Goal: Contribute content

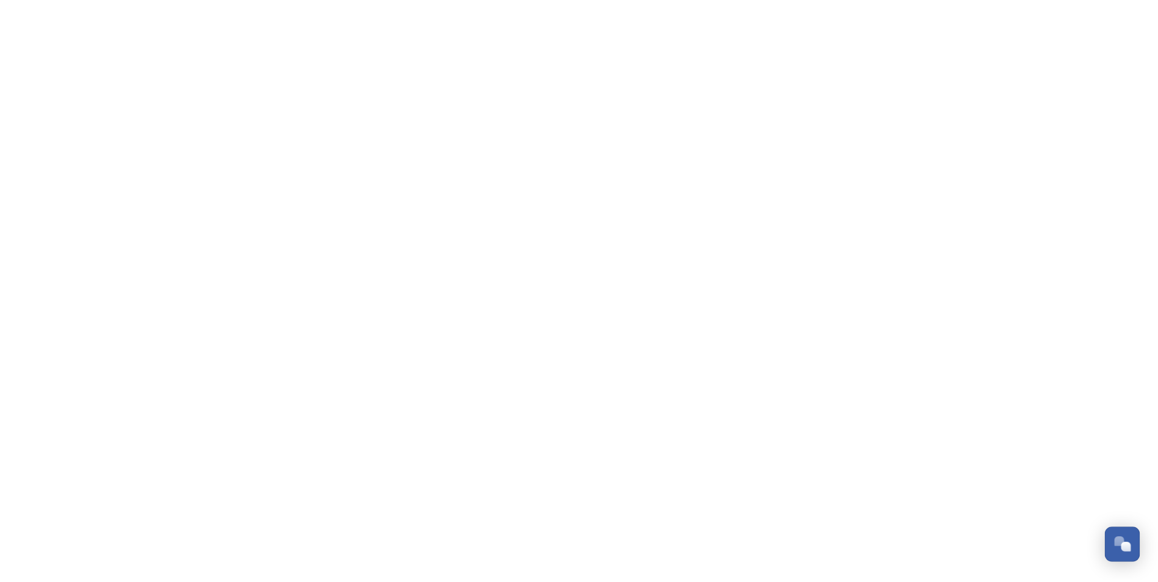
scroll to position [5367, 0]
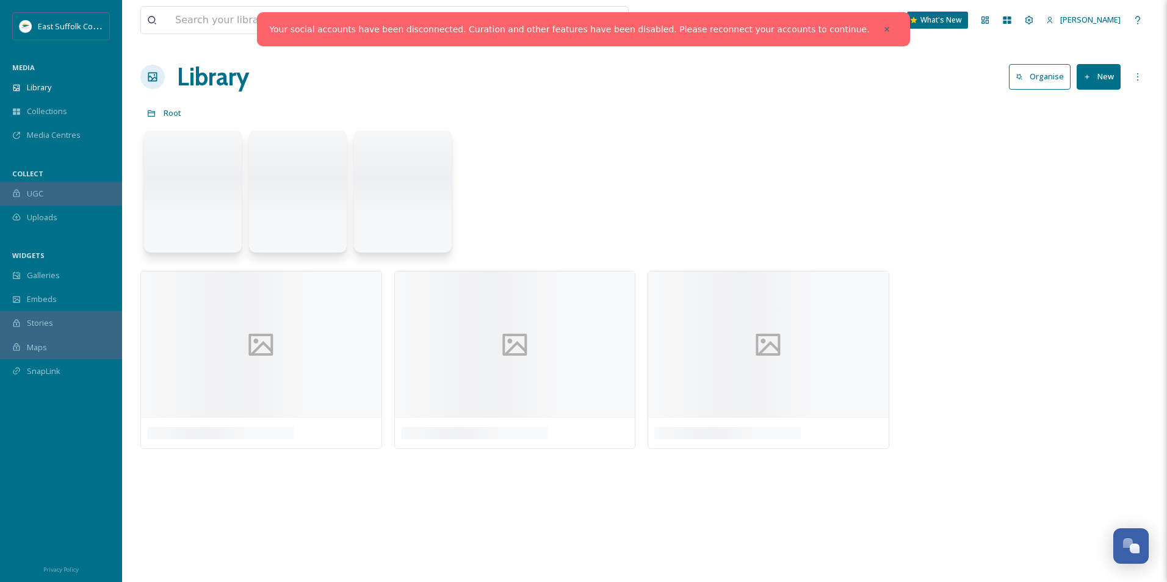
click at [876, 24] on div at bounding box center [887, 29] width 22 height 22
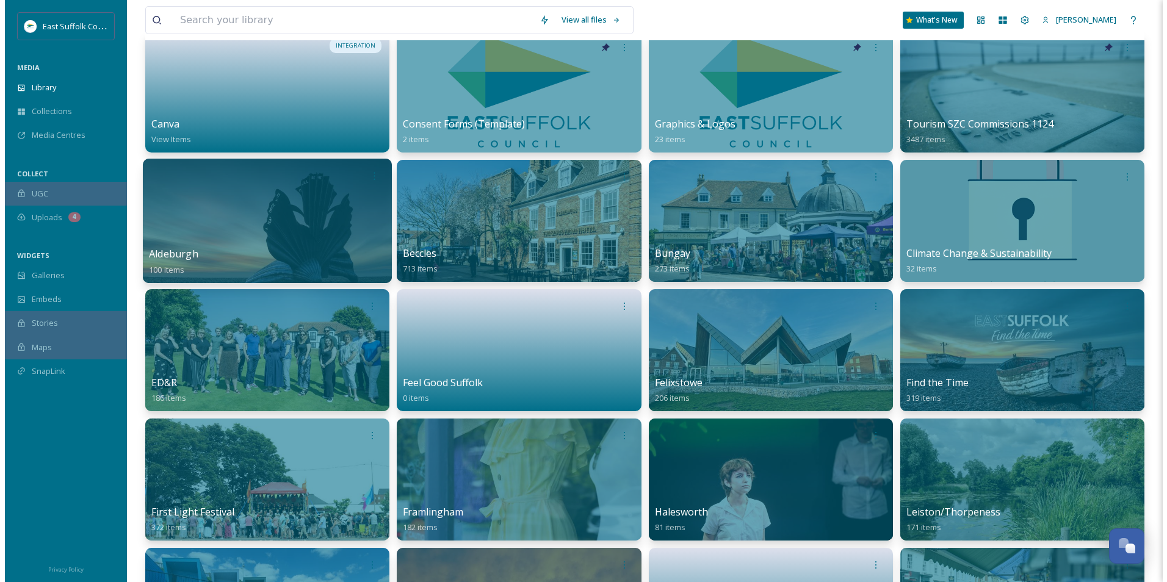
scroll to position [0, 0]
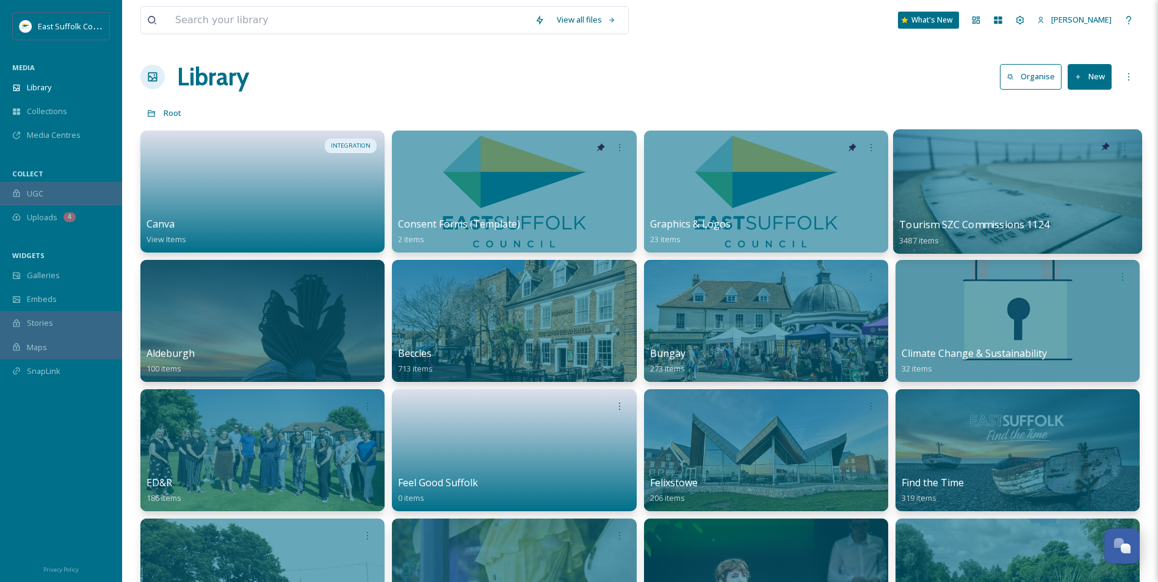
click at [958, 166] on div at bounding box center [1017, 191] width 249 height 125
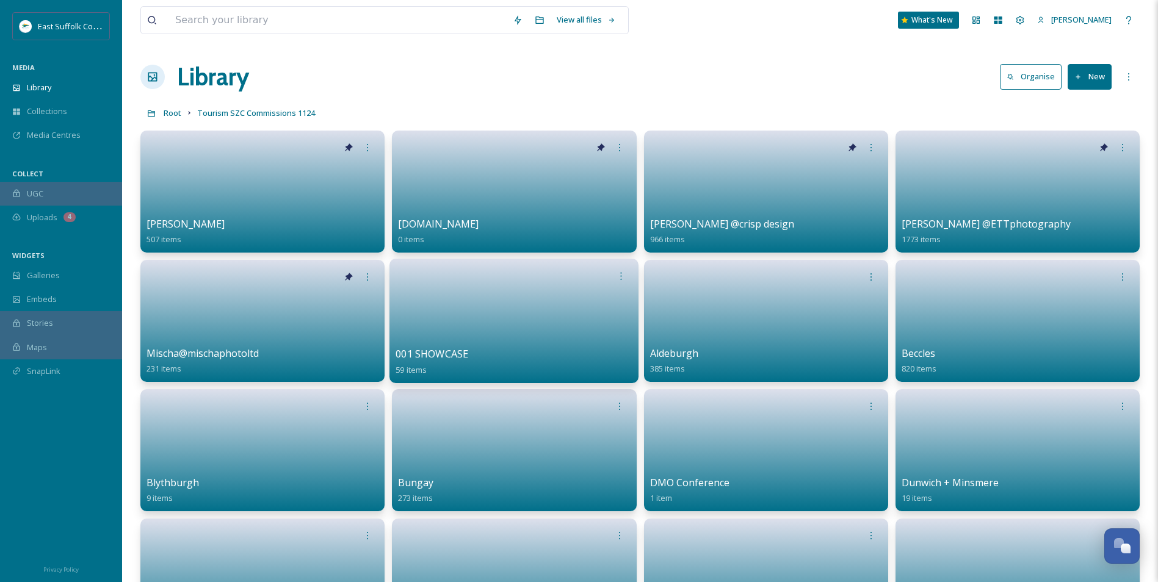
click at [567, 324] on link at bounding box center [514, 317] width 237 height 59
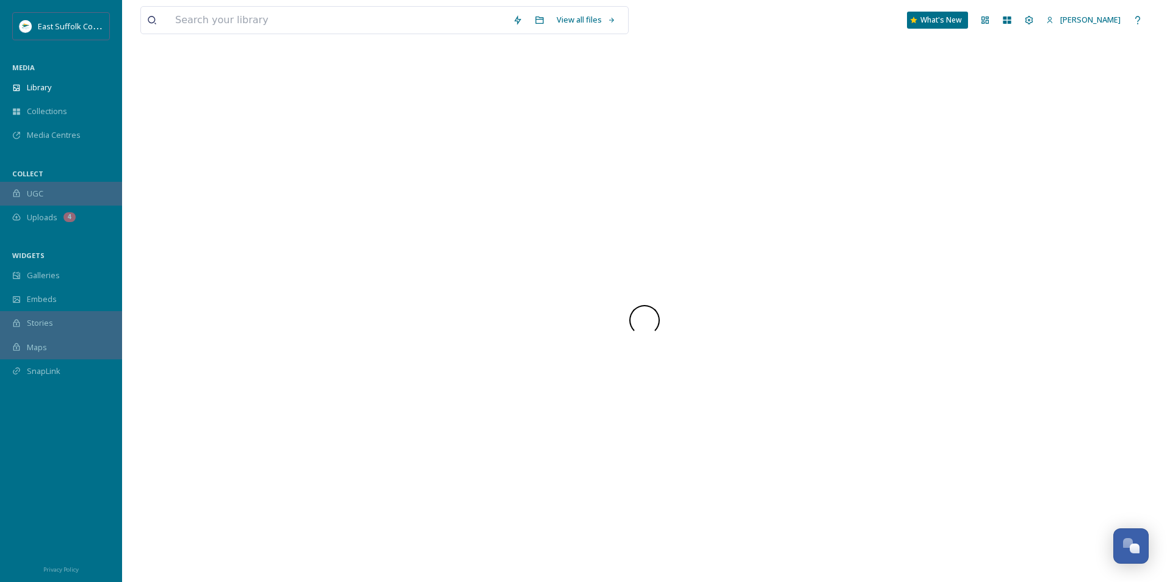
click at [476, 292] on div at bounding box center [644, 321] width 1008 height 524
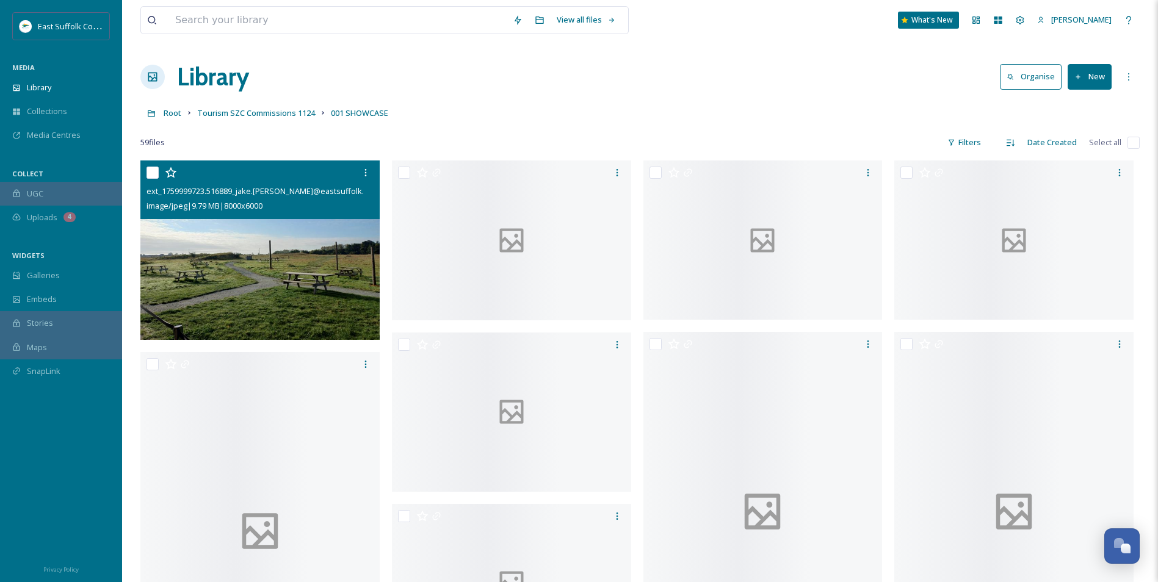
click at [267, 266] on img at bounding box center [259, 250] width 239 height 179
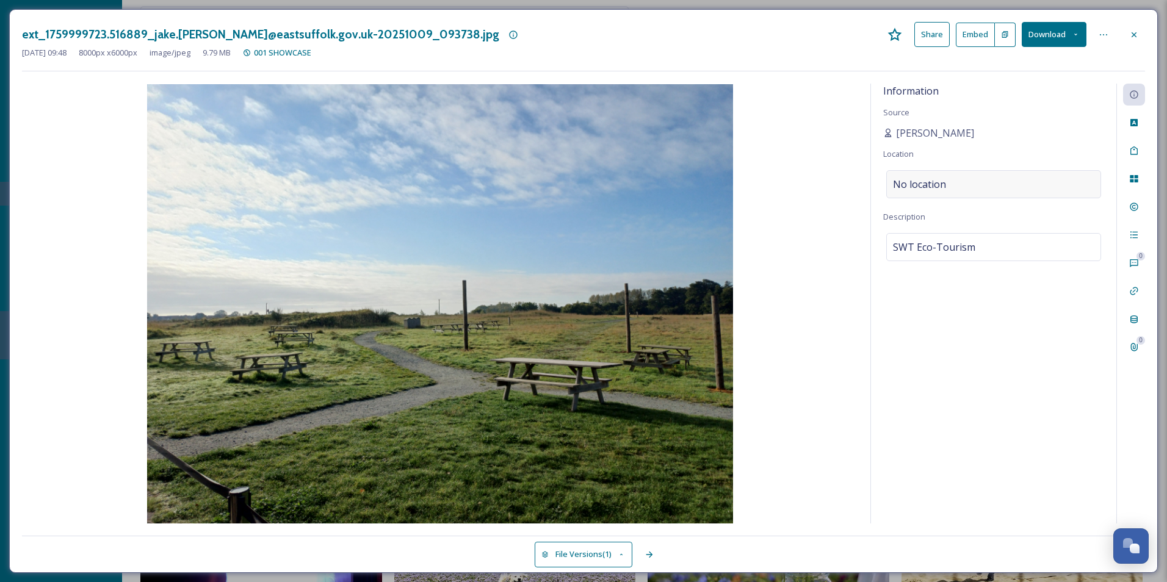
click at [996, 187] on div "No location" at bounding box center [993, 184] width 215 height 28
click at [985, 187] on input at bounding box center [994, 184] width 214 height 27
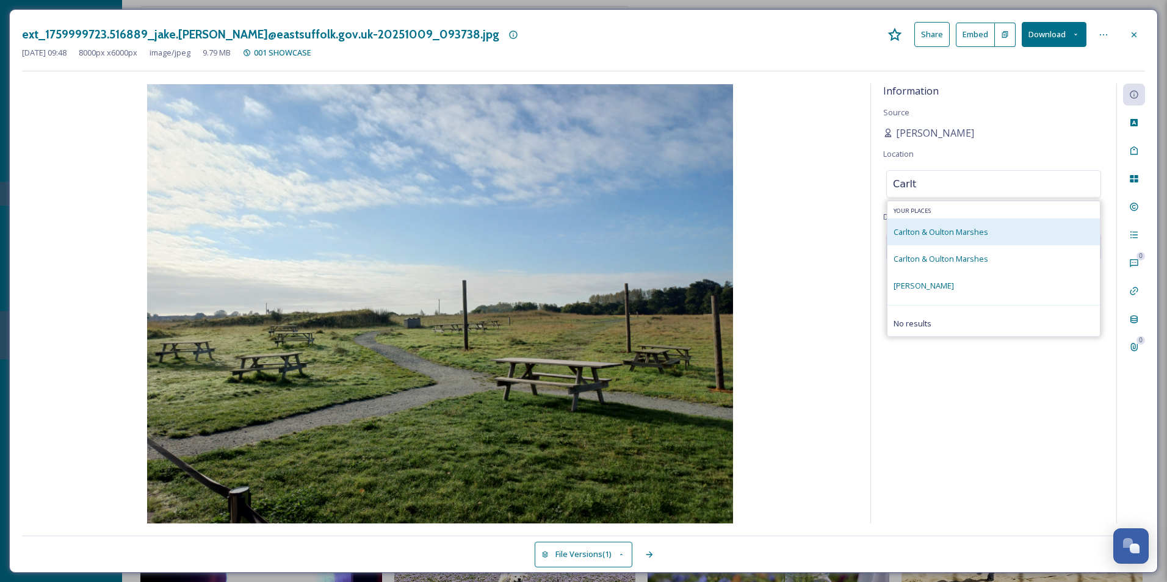
type input "Carlt"
click at [964, 237] on span "Carlton & Oulton Marshes" at bounding box center [941, 231] width 95 height 11
click at [958, 226] on div "Carlton & Oulton Marshes" at bounding box center [941, 232] width 95 height 15
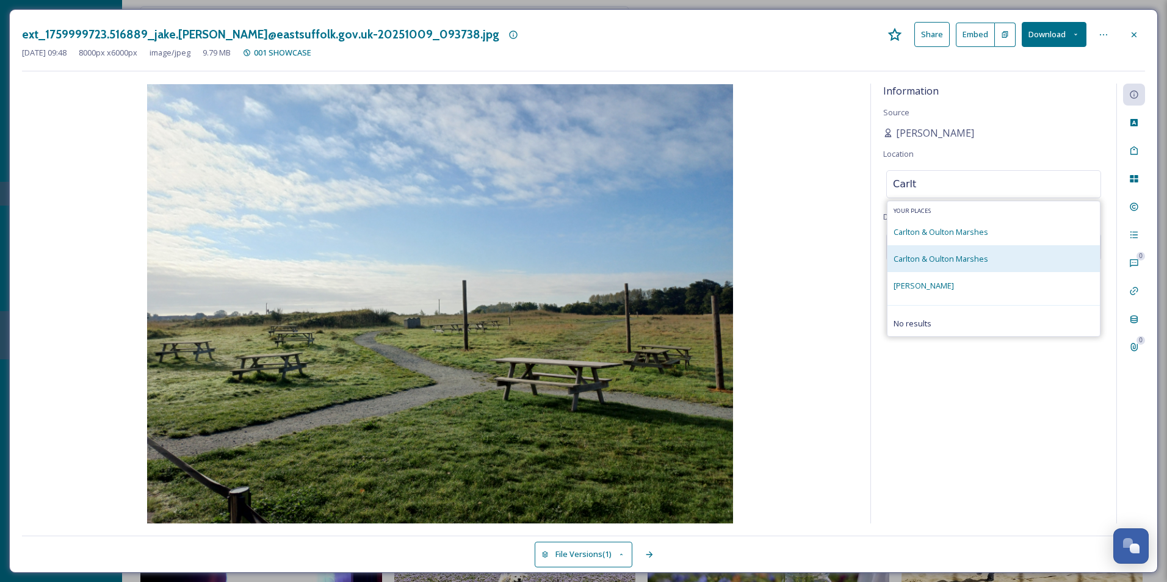
click at [962, 259] on span "Carlton & Oulton Marshes" at bounding box center [941, 258] width 95 height 11
click at [1000, 256] on div "Carlton & Oulton Marshes" at bounding box center [994, 258] width 212 height 27
click at [999, 256] on div "Carlton & Oulton Marshes" at bounding box center [994, 258] width 212 height 27
click at [976, 255] on span "Carlton & Oulton Marshes" at bounding box center [941, 258] width 95 height 11
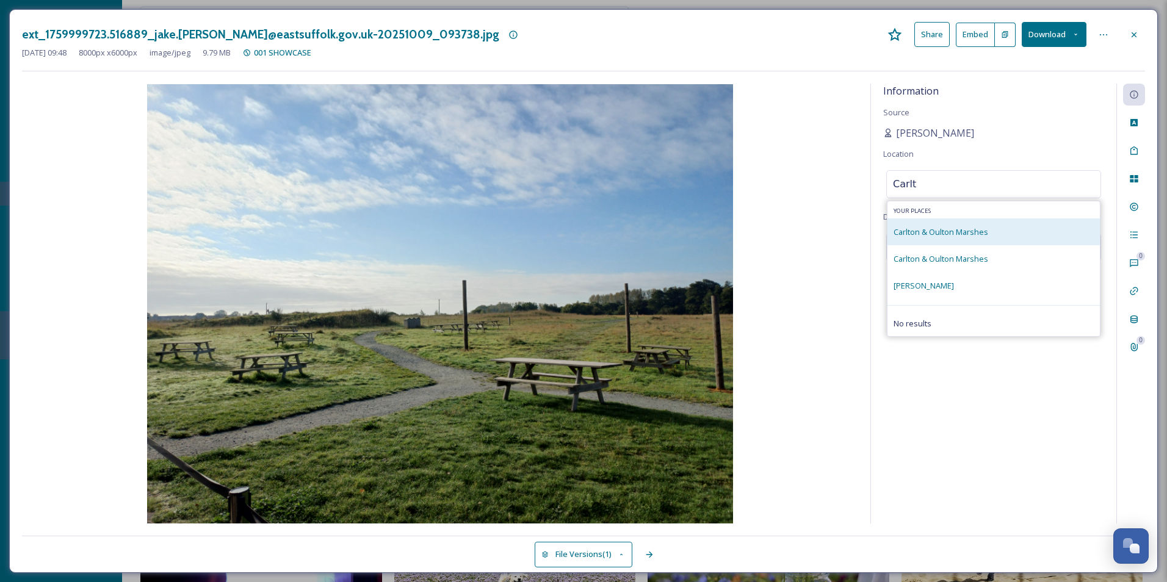
click at [957, 233] on span "Carlton & Oulton Marshes" at bounding box center [941, 231] width 95 height 11
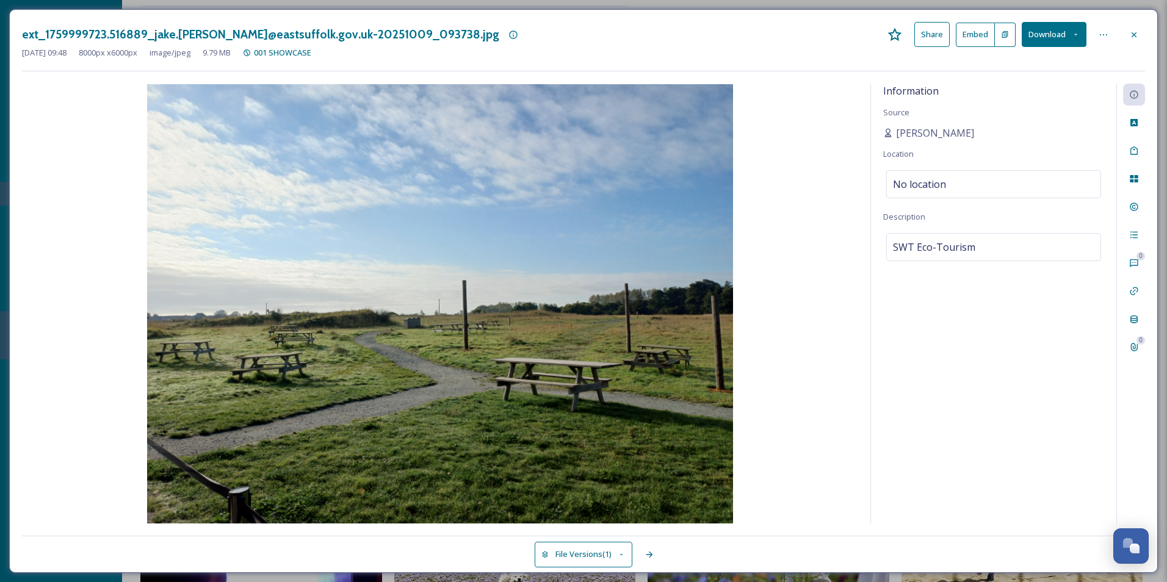
click at [1064, 403] on div "Information Source [PERSON_NAME] Location No location Description SWT Eco-Touri…" at bounding box center [993, 304] width 245 height 440
click at [946, 183] on div "No location" at bounding box center [993, 184] width 215 height 28
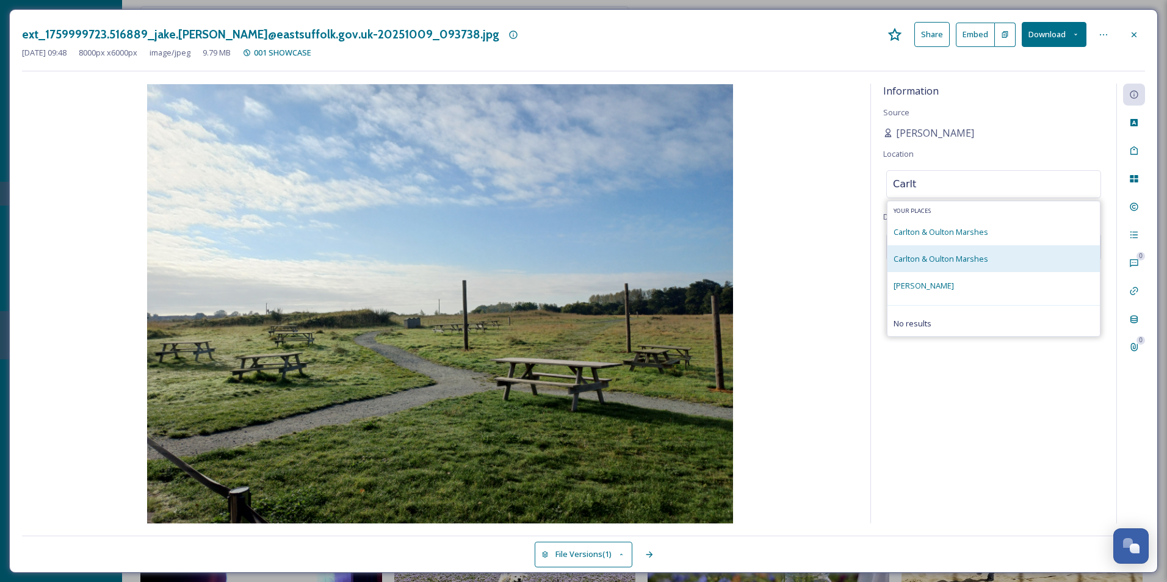
click at [933, 259] on span "Carlton & Oulton Marshes" at bounding box center [941, 258] width 95 height 11
drag, startPoint x: 933, startPoint y: 259, endPoint x: 1030, endPoint y: 255, distance: 97.1
click at [1030, 255] on div "Carlton & Oulton Marshes" at bounding box center [994, 258] width 212 height 27
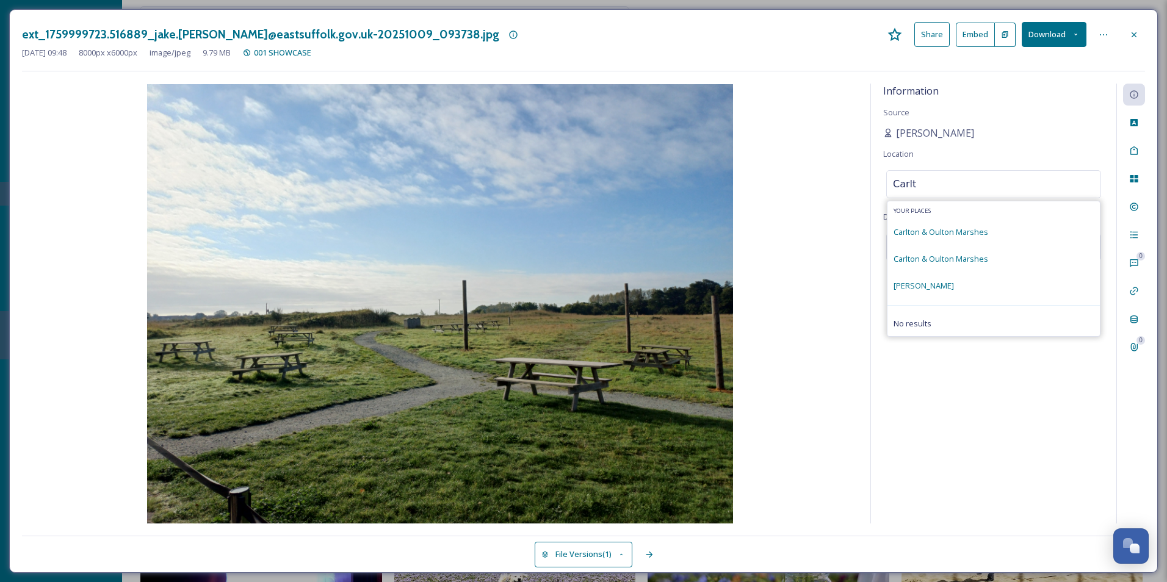
click at [966, 181] on input "Carlt" at bounding box center [994, 184] width 214 height 27
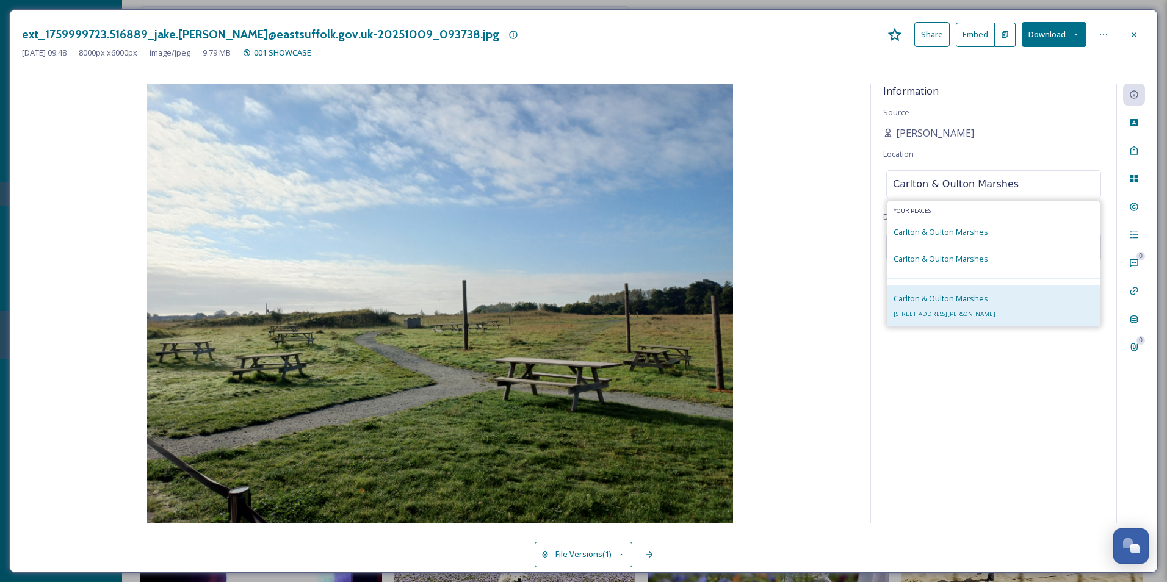
type input "Carlton & Oulton Marshes"
click at [950, 305] on div "Carlton & Oulton [STREET_ADDRESS][PERSON_NAME]" at bounding box center [945, 305] width 102 height 29
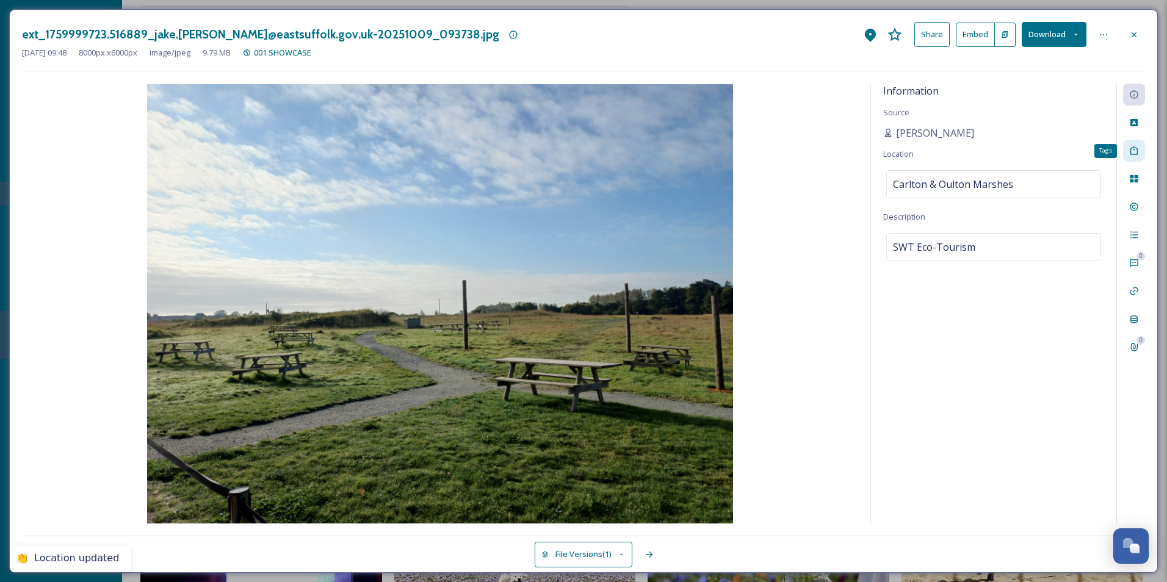
click at [1124, 152] on div "Tags" at bounding box center [1134, 151] width 22 height 22
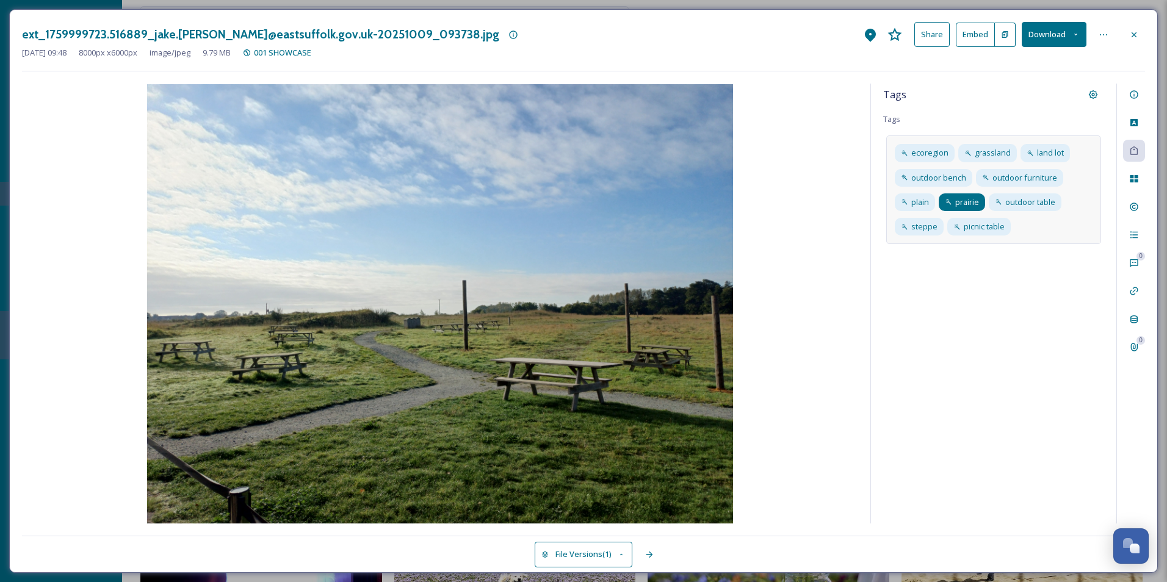
click at [952, 203] on icon at bounding box center [948, 201] width 7 height 7
click at [980, 202] on icon at bounding box center [979, 202] width 10 height 10
click at [1058, 198] on icon at bounding box center [1060, 202] width 10 height 10
click at [1063, 154] on icon at bounding box center [1066, 153] width 10 height 10
click at [952, 226] on input at bounding box center [954, 223] width 122 height 15
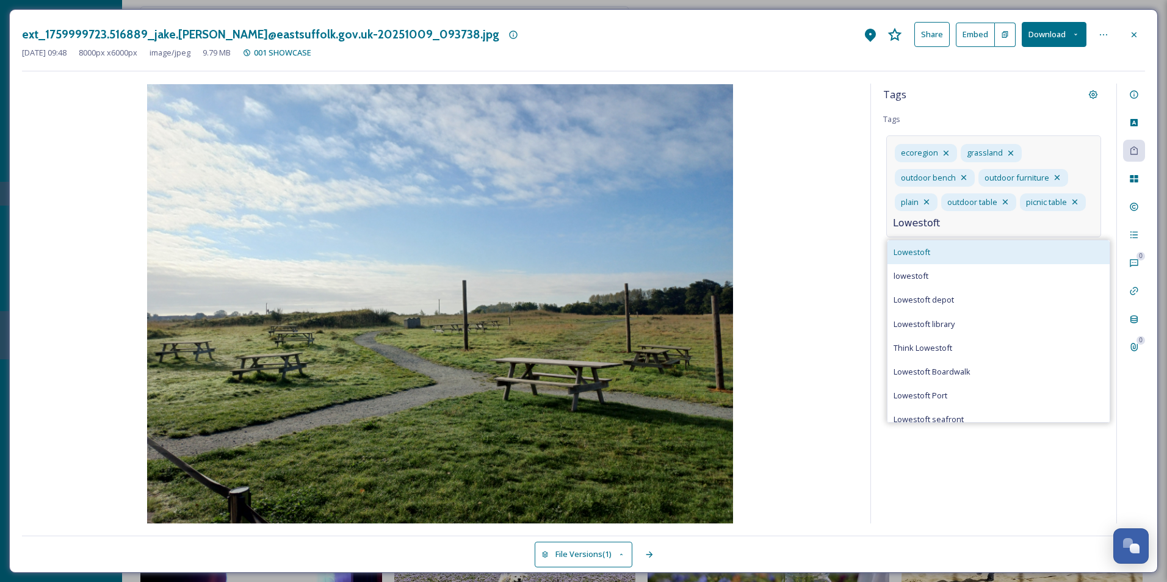
type input "Lowestoft"
click at [938, 255] on div "Lowestoft" at bounding box center [999, 252] width 222 height 24
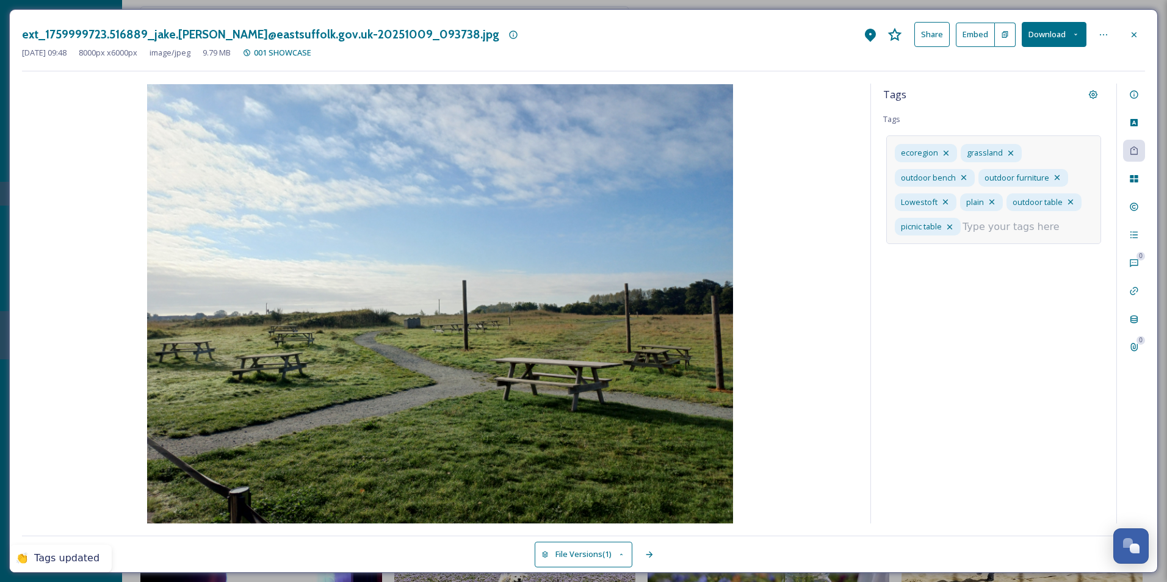
drag, startPoint x: 1011, startPoint y: 232, endPoint x: 1017, endPoint y: 227, distance: 7.4
click at [1012, 231] on input at bounding box center [1024, 227] width 122 height 15
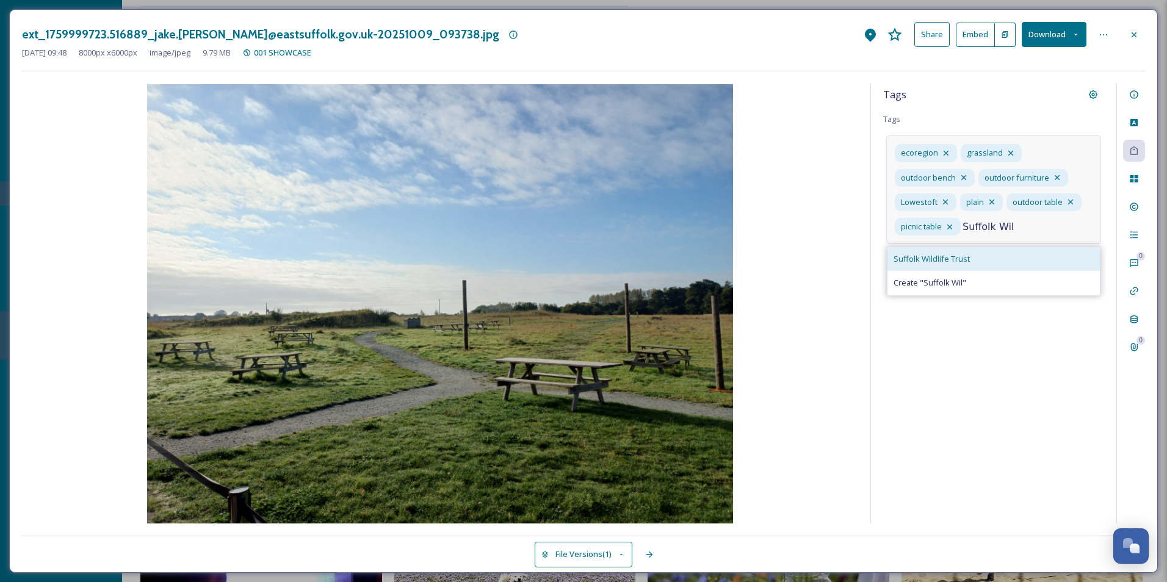
type input "Suffolk Wil"
click at [967, 257] on span "Suffolk Wildlife Trust" at bounding box center [932, 259] width 76 height 12
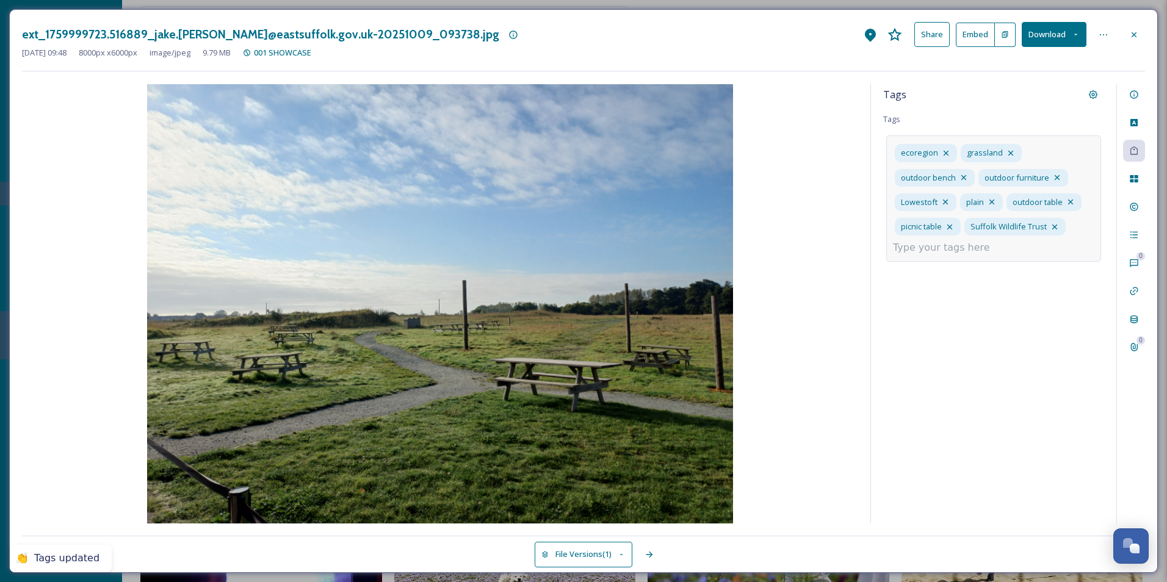
click at [962, 251] on input at bounding box center [954, 247] width 122 height 15
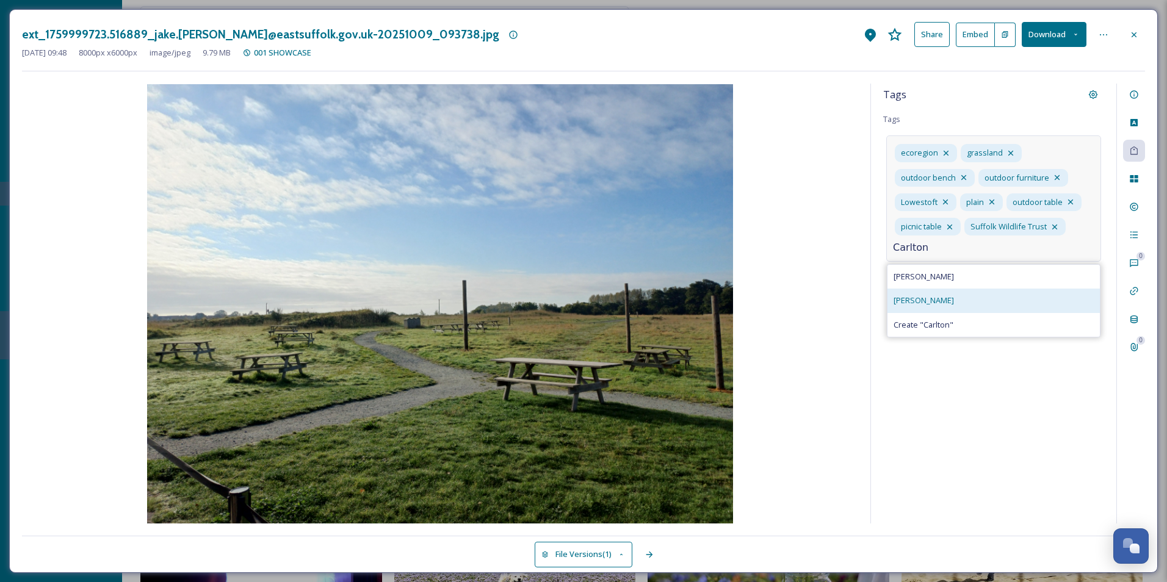
type input "Carlton"
click at [938, 301] on span "[PERSON_NAME]" at bounding box center [924, 301] width 60 height 12
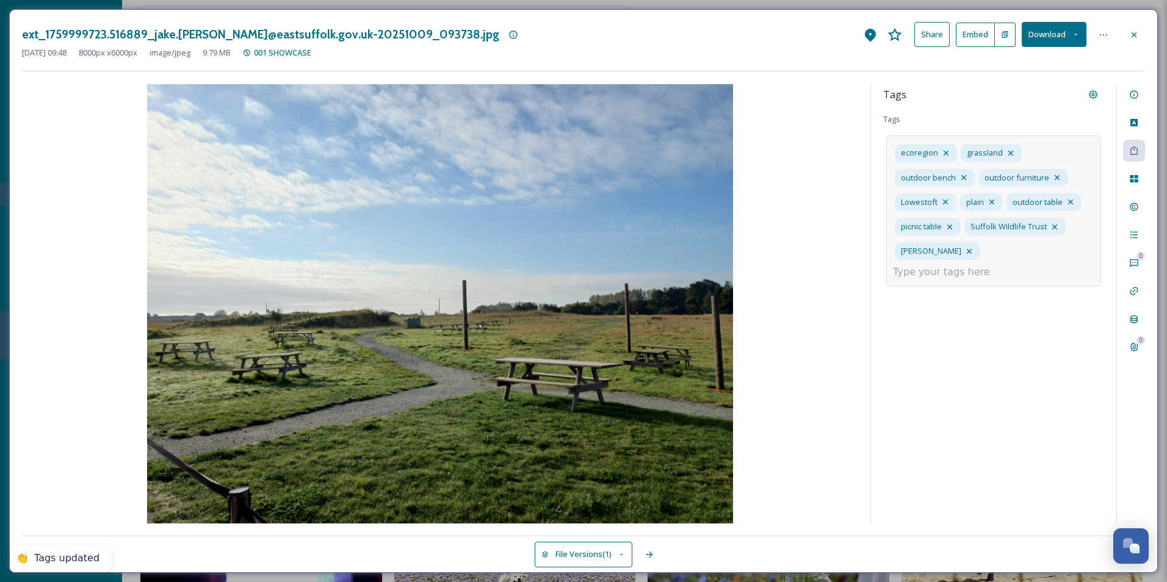
drag, startPoint x: 969, startPoint y: 330, endPoint x: 983, endPoint y: 326, distance: 15.1
click at [966, 325] on div "Tags Tags ecoregion grassland outdoor bench outdoor furniture Lowestoft plain o…" at bounding box center [993, 304] width 245 height 440
